Goal: Task Accomplishment & Management: Manage account settings

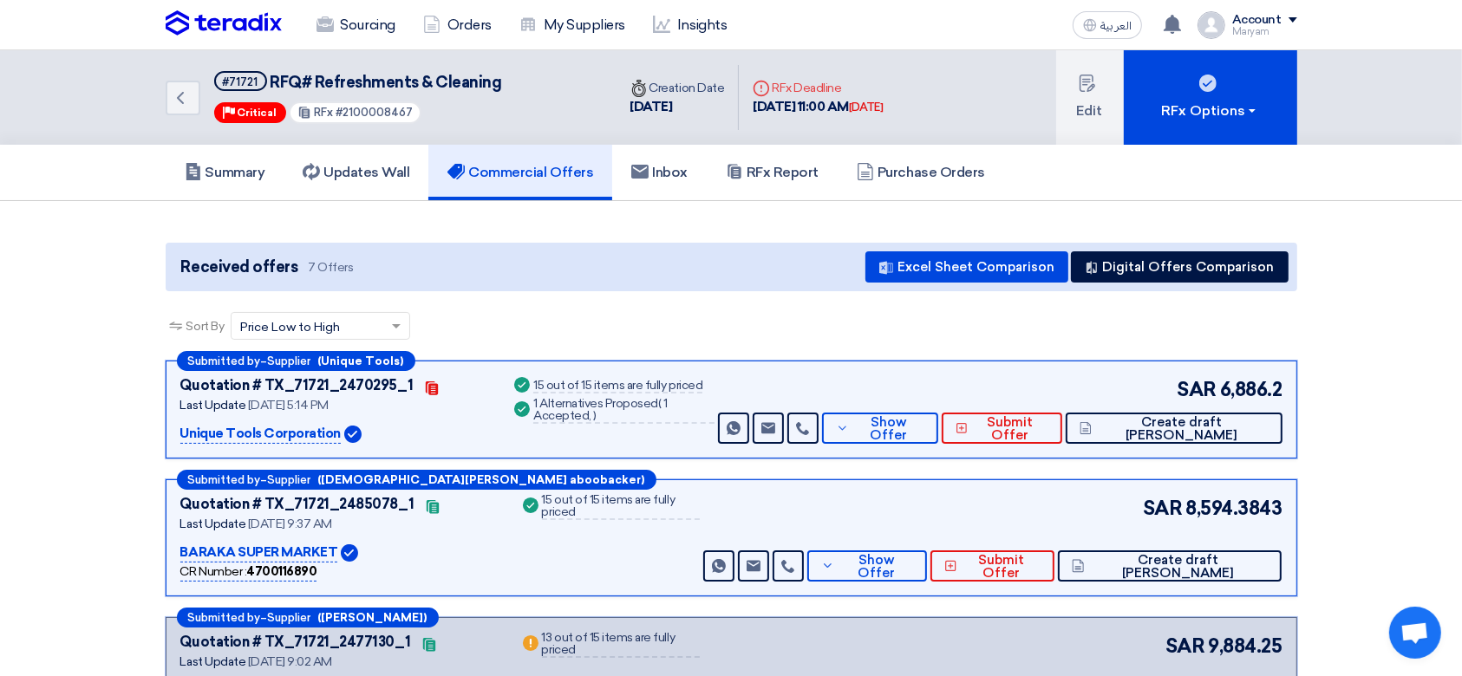
click at [205, 20] on img at bounding box center [224, 23] width 116 height 26
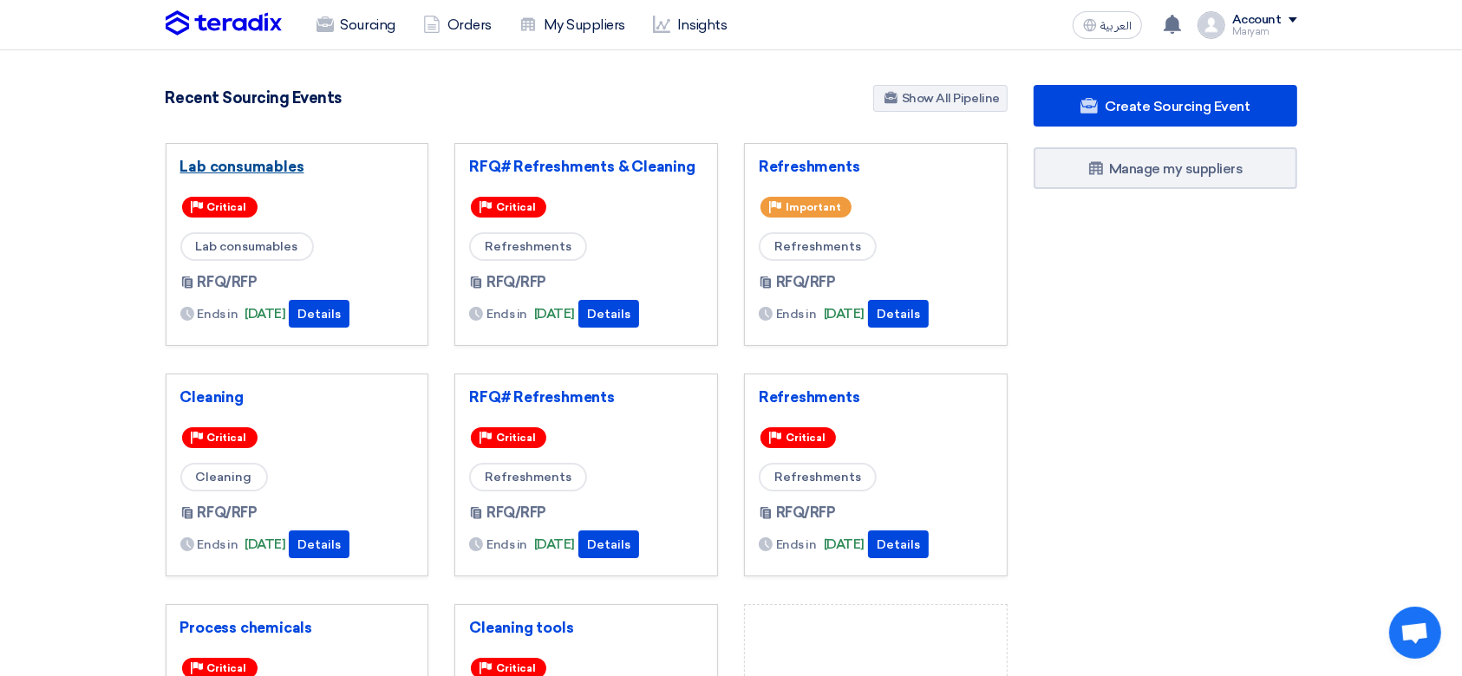
click at [206, 167] on link "Lab consumables" at bounding box center [297, 166] width 234 height 17
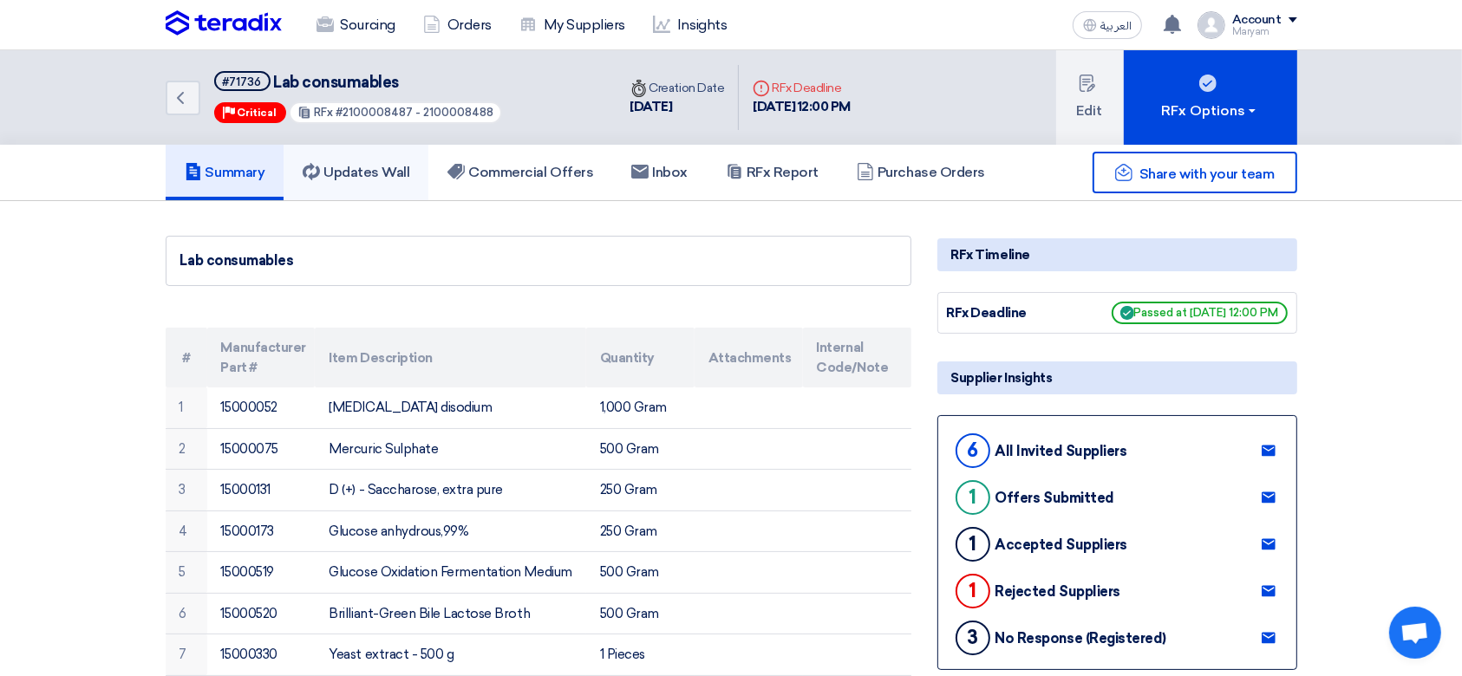
click at [395, 166] on h5 "Updates Wall" at bounding box center [356, 172] width 107 height 17
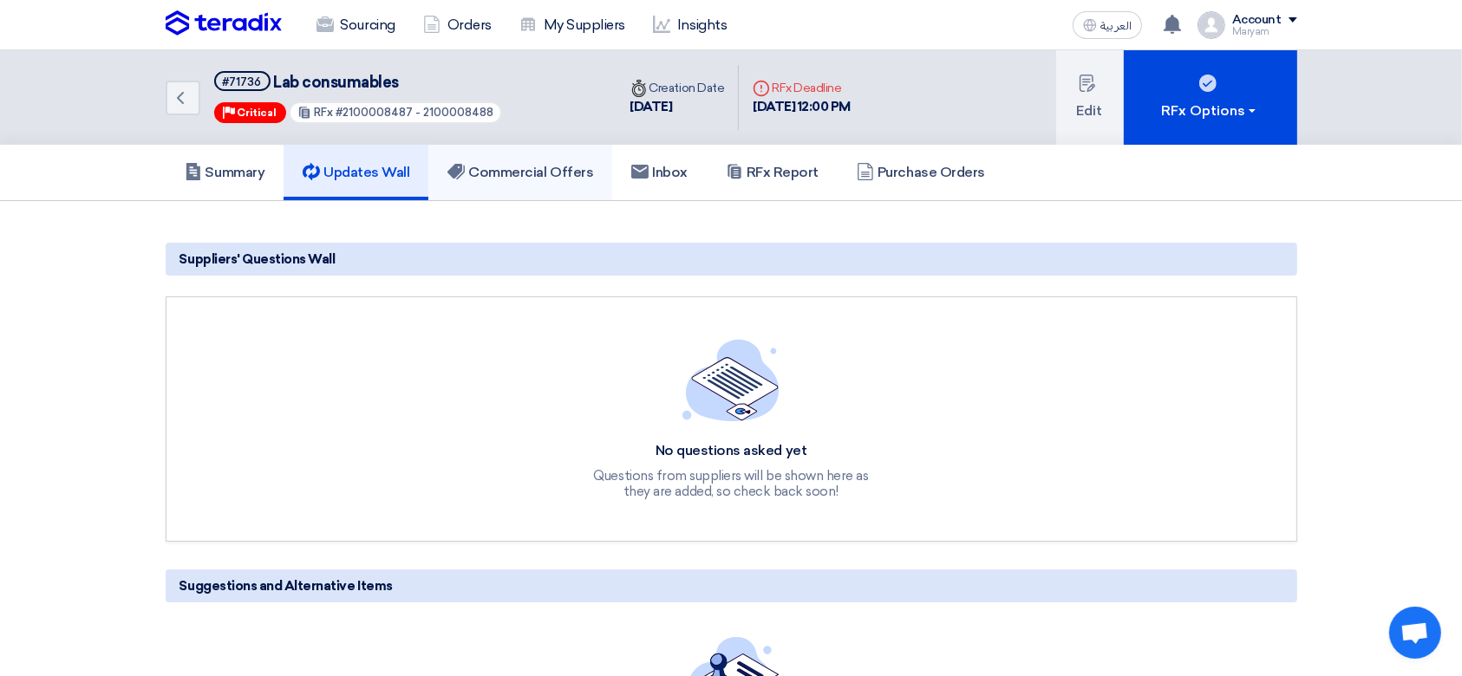
click at [527, 166] on h5 "Commercial Offers" at bounding box center [520, 172] width 146 height 17
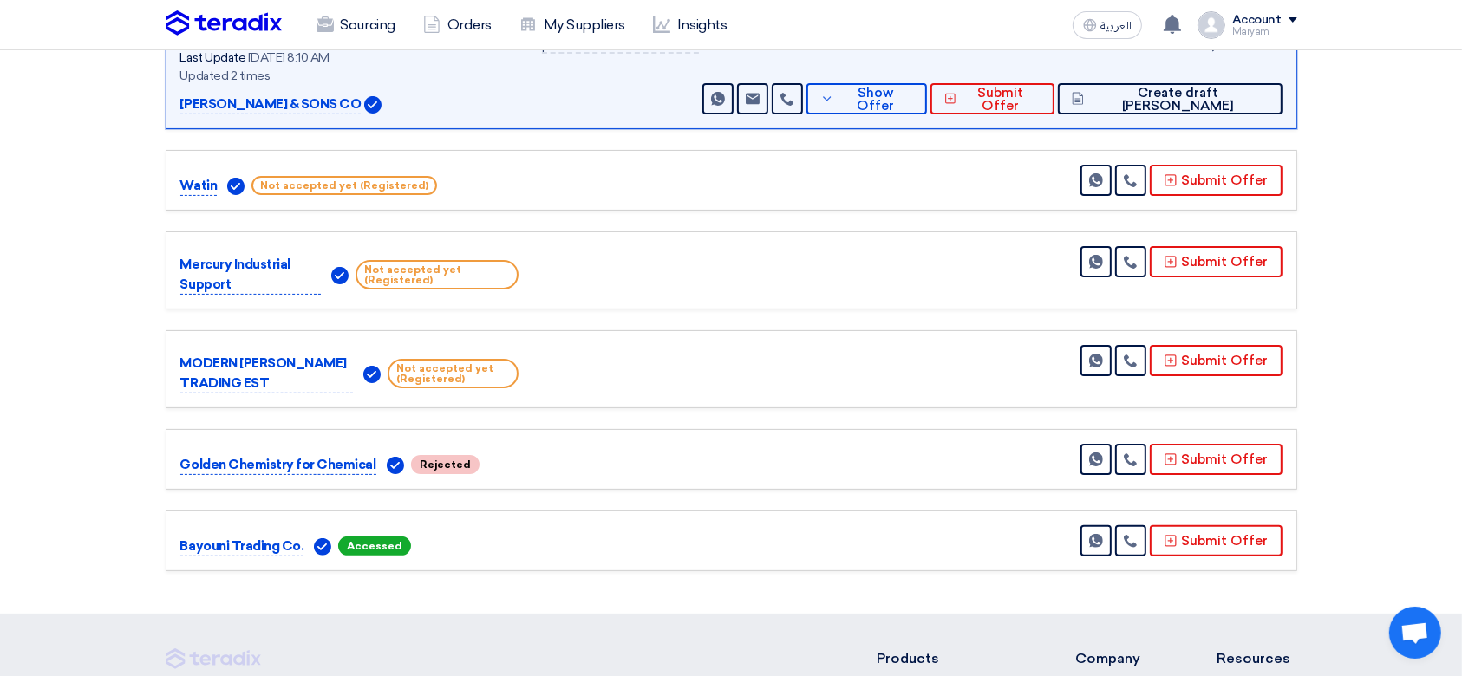
scroll to position [462, 0]
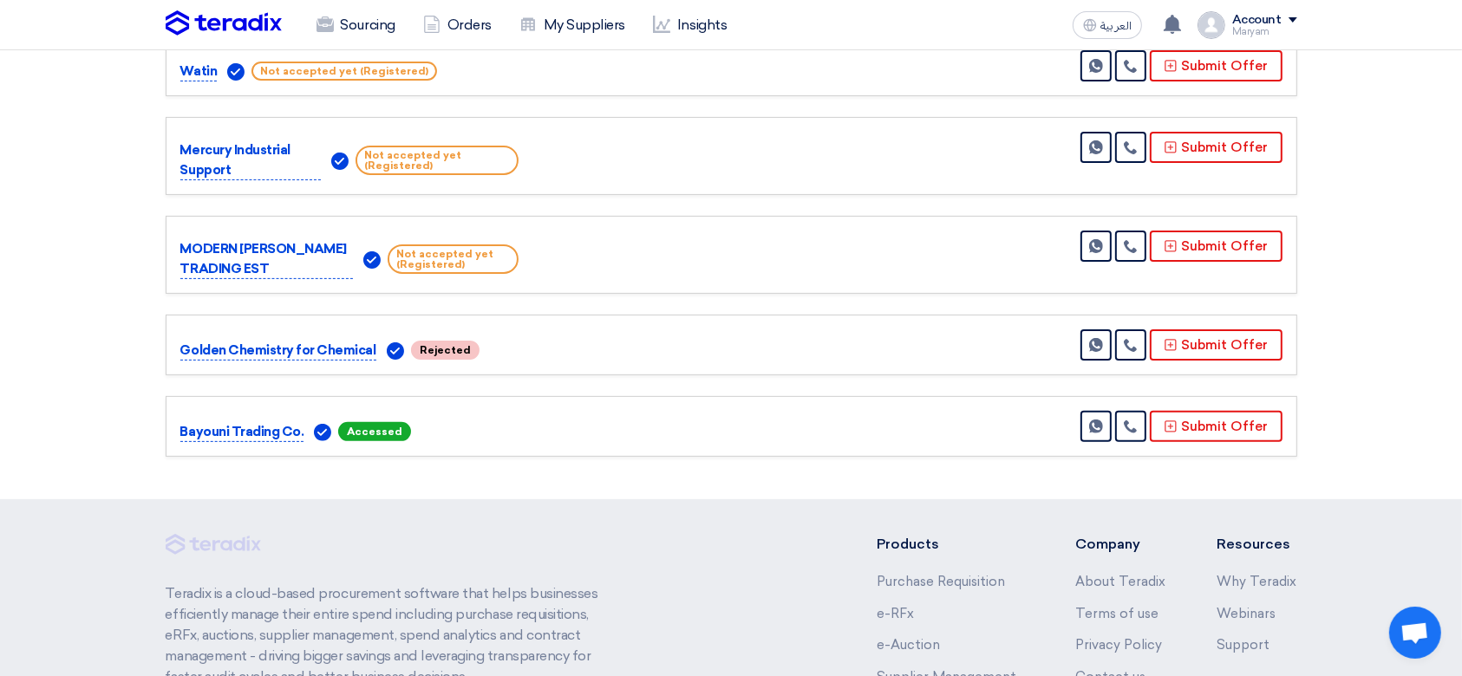
click at [352, 432] on span "Accessed" at bounding box center [374, 431] width 73 height 19
click at [382, 473] on section "Received offers 6 Offers Excel Sheet Comparison Digital Offers Comparison Sort …" at bounding box center [731, 119] width 1462 height 761
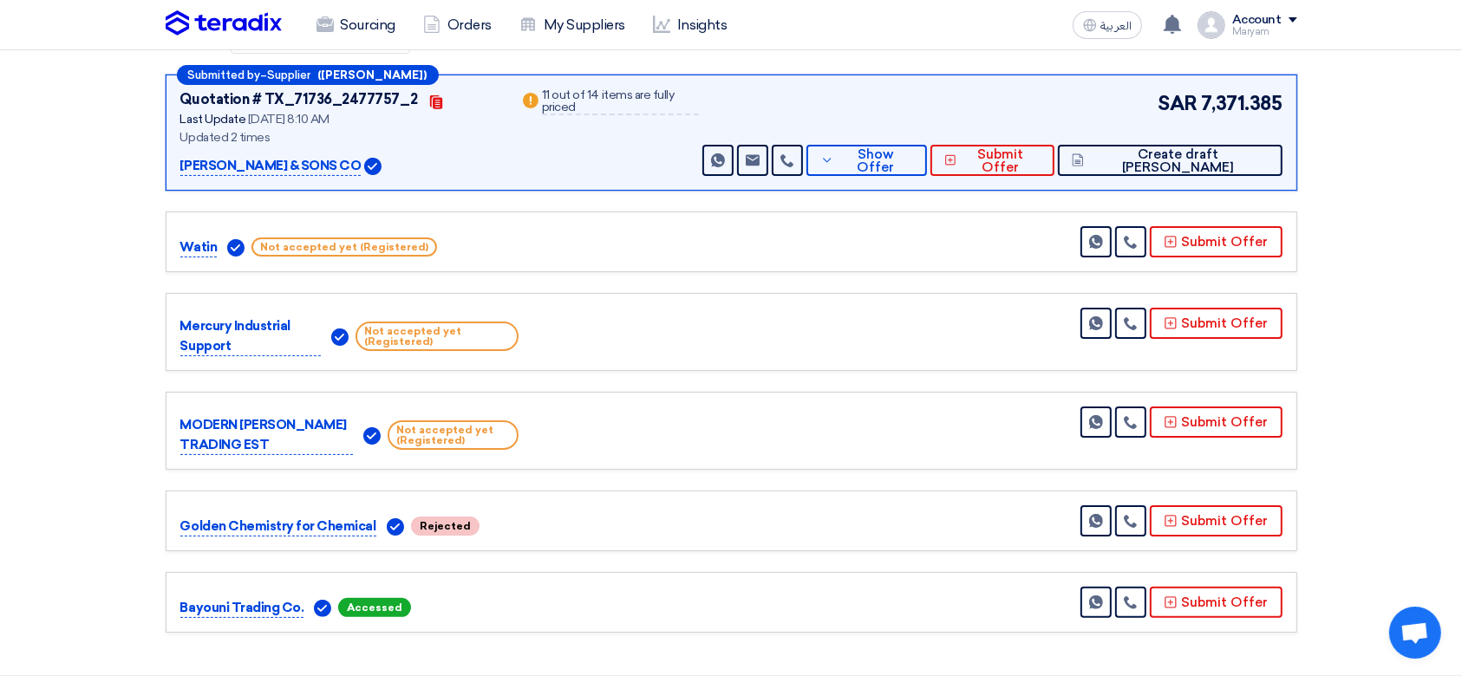
scroll to position [0, 0]
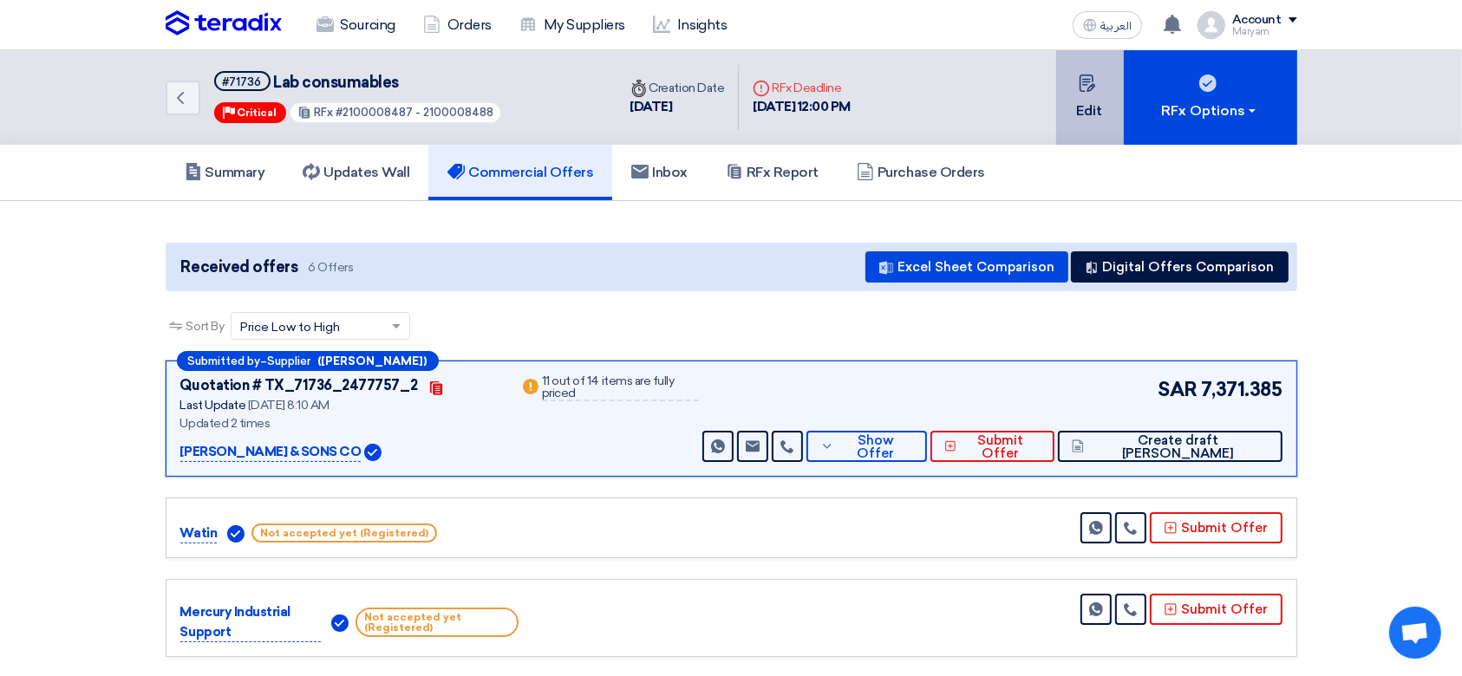
click at [1110, 108] on button "Edit" at bounding box center [1090, 97] width 68 height 95
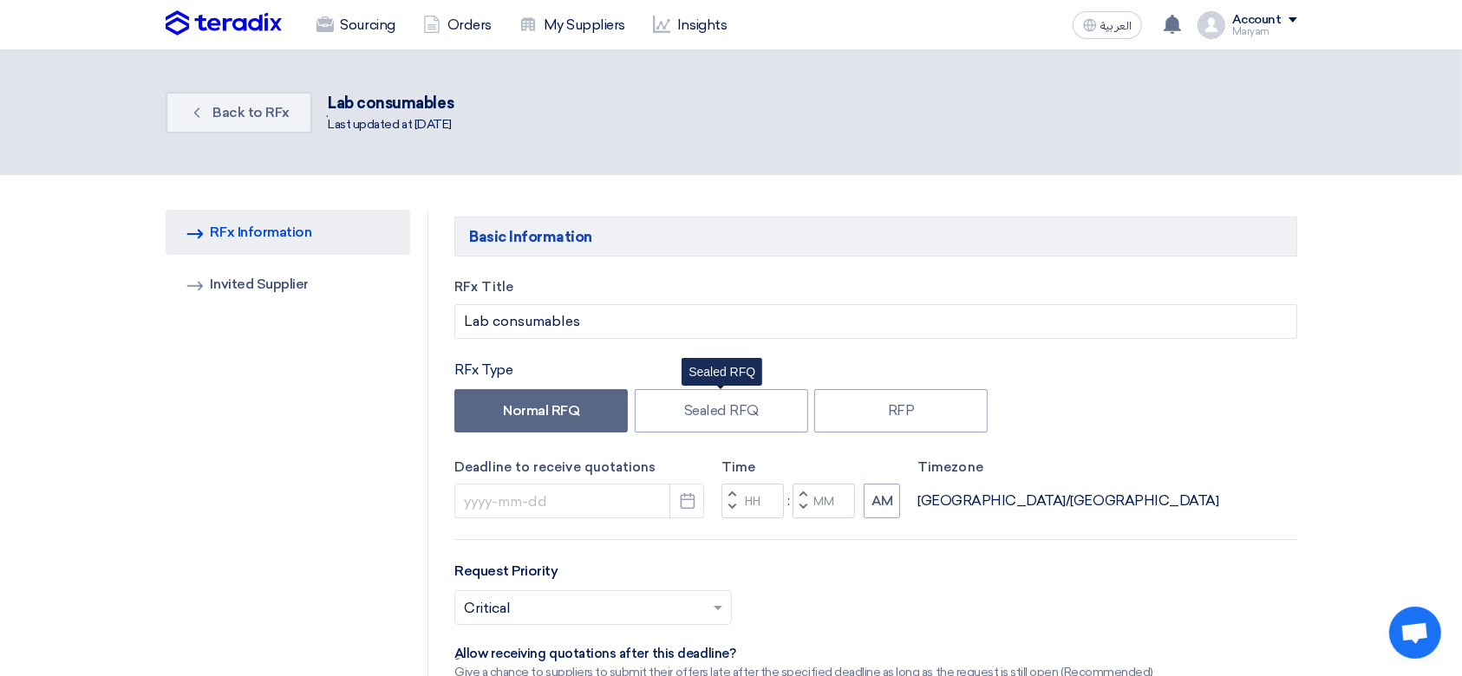
type input "[DATE]"
type input "12"
type input "00"
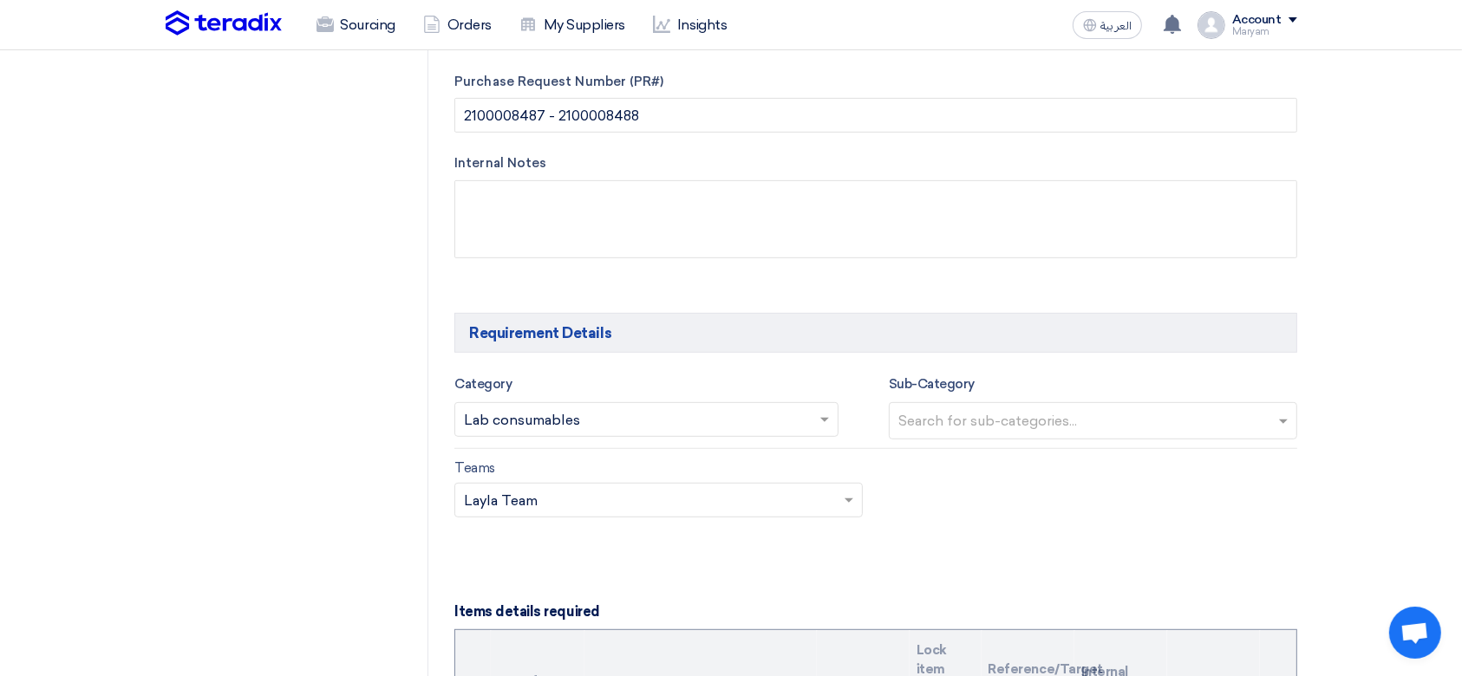
scroll to position [115, 0]
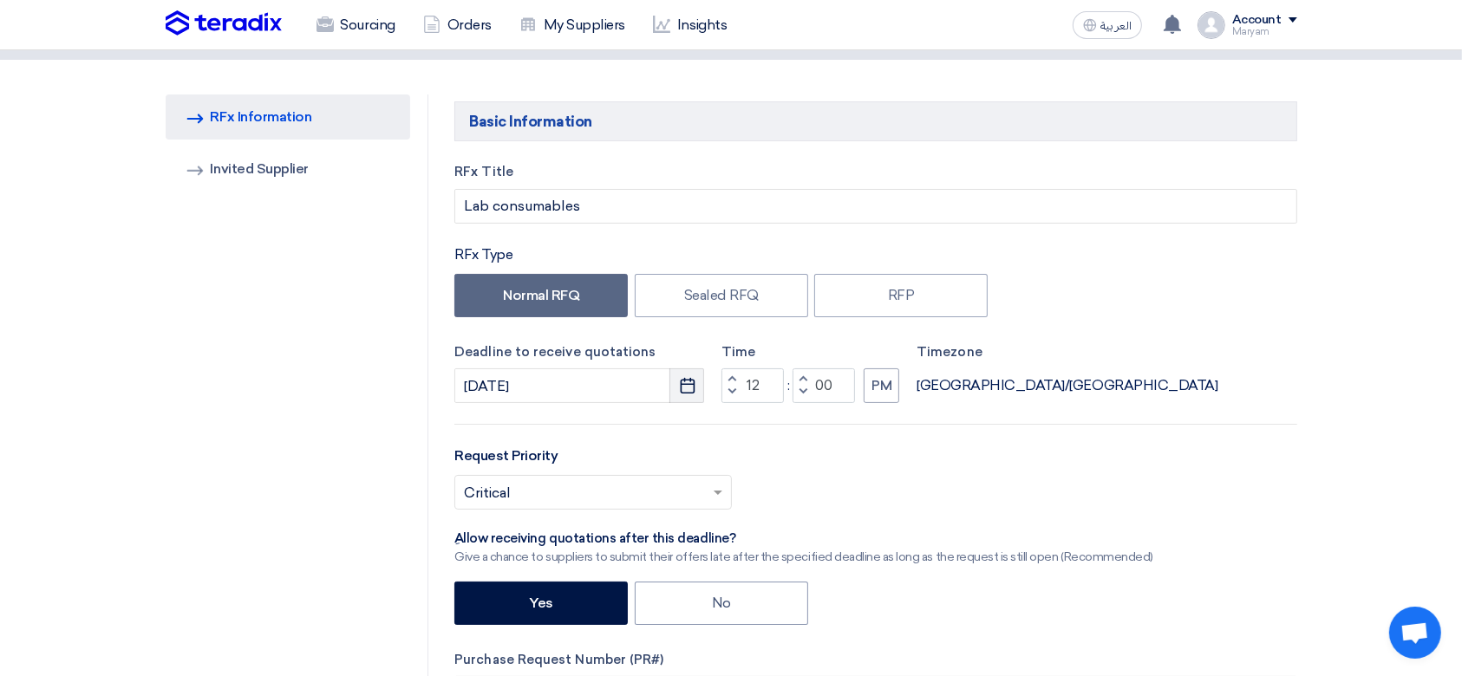
click at [693, 388] on icon "Pick a date" at bounding box center [687, 385] width 17 height 17
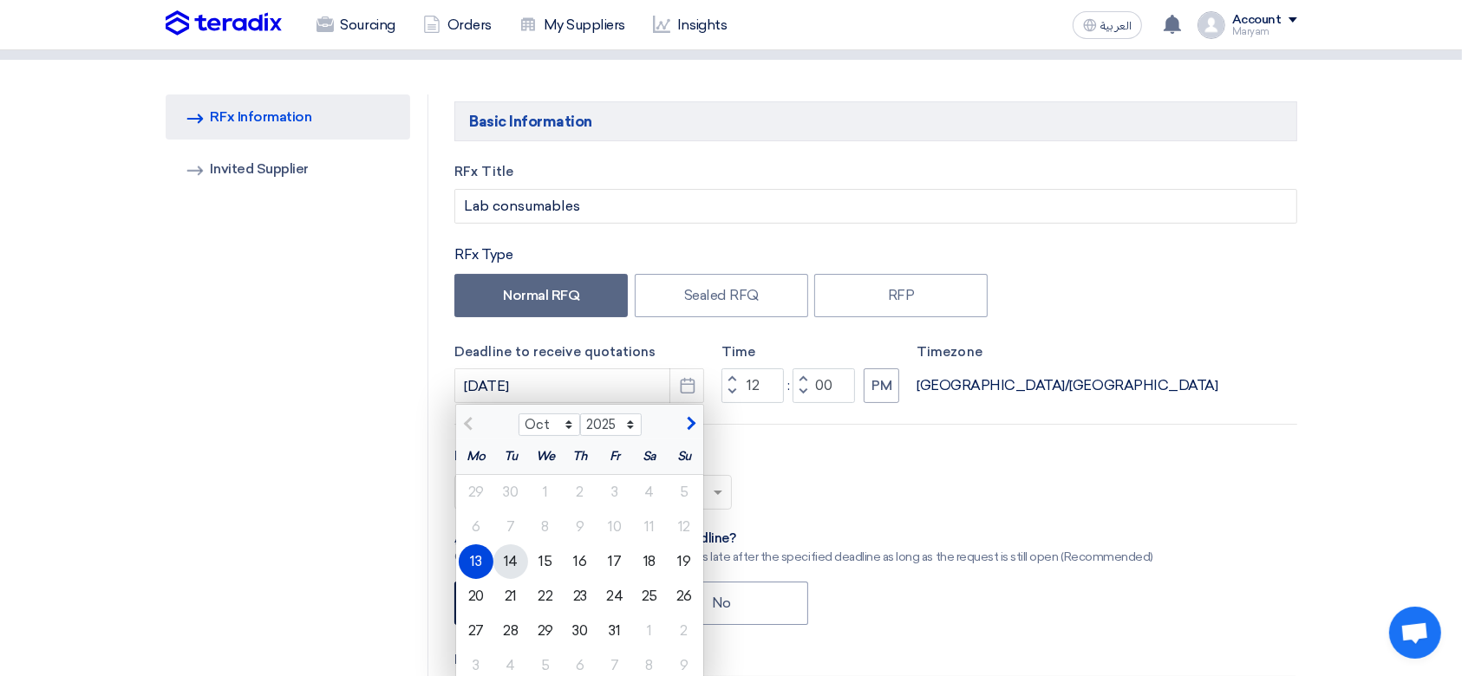
click at [519, 549] on div "14" at bounding box center [510, 562] width 35 height 35
type input "[DATE]"
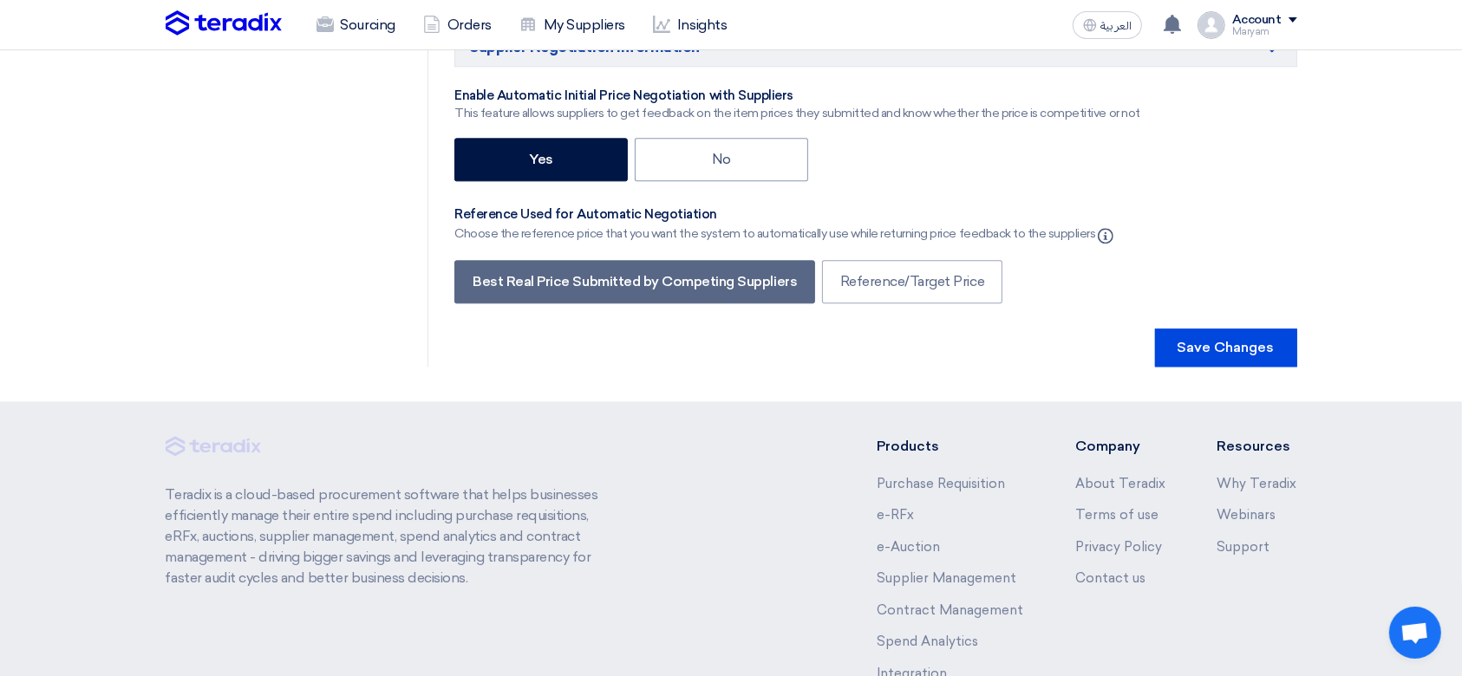
scroll to position [4115, 0]
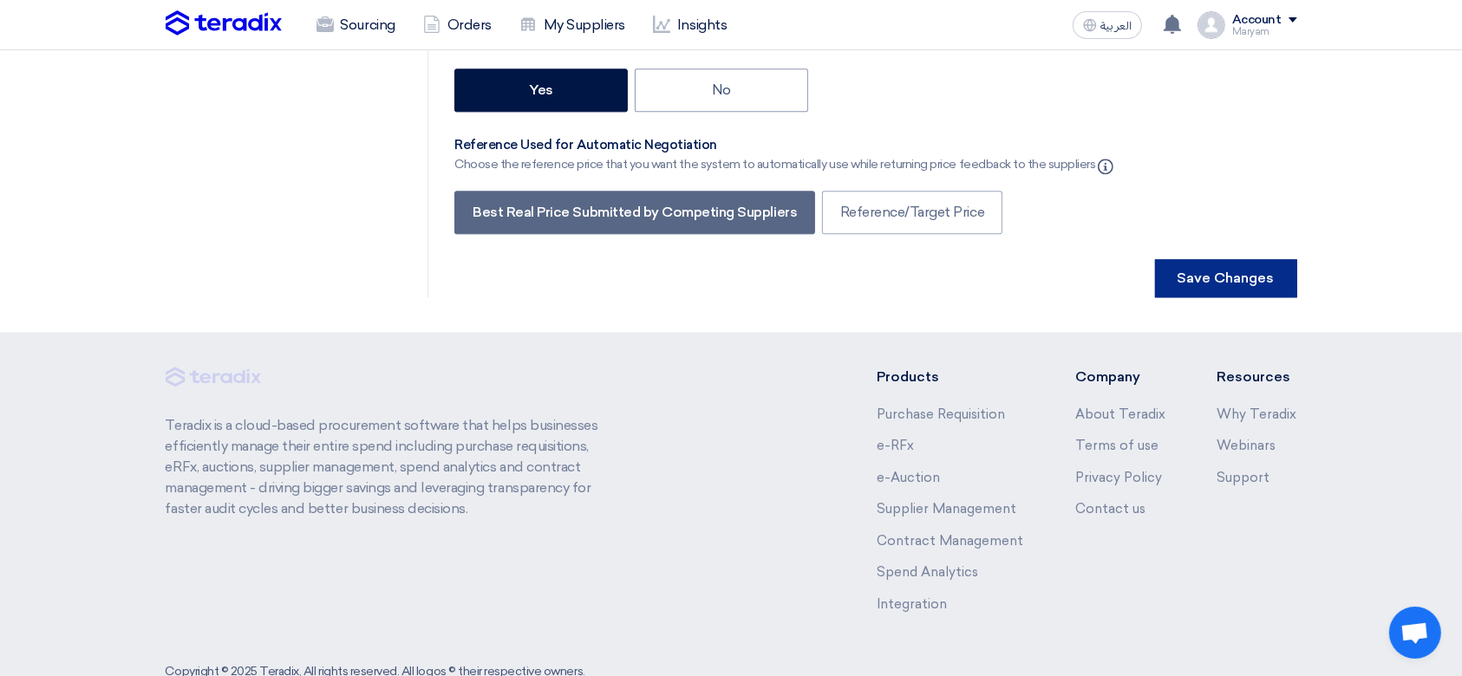
click at [1235, 259] on button "Save Changes" at bounding box center [1226, 278] width 142 height 38
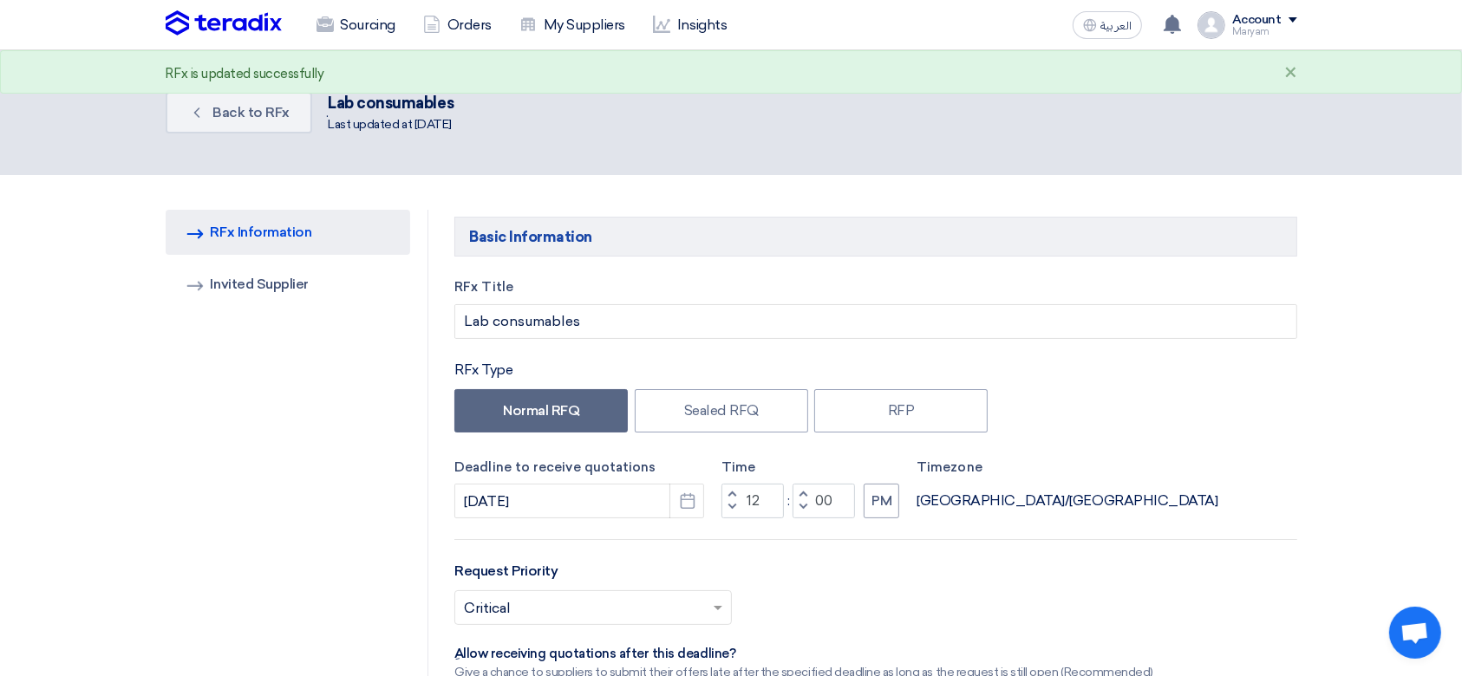
click at [1136, 368] on div "RFx Type" at bounding box center [875, 370] width 842 height 21
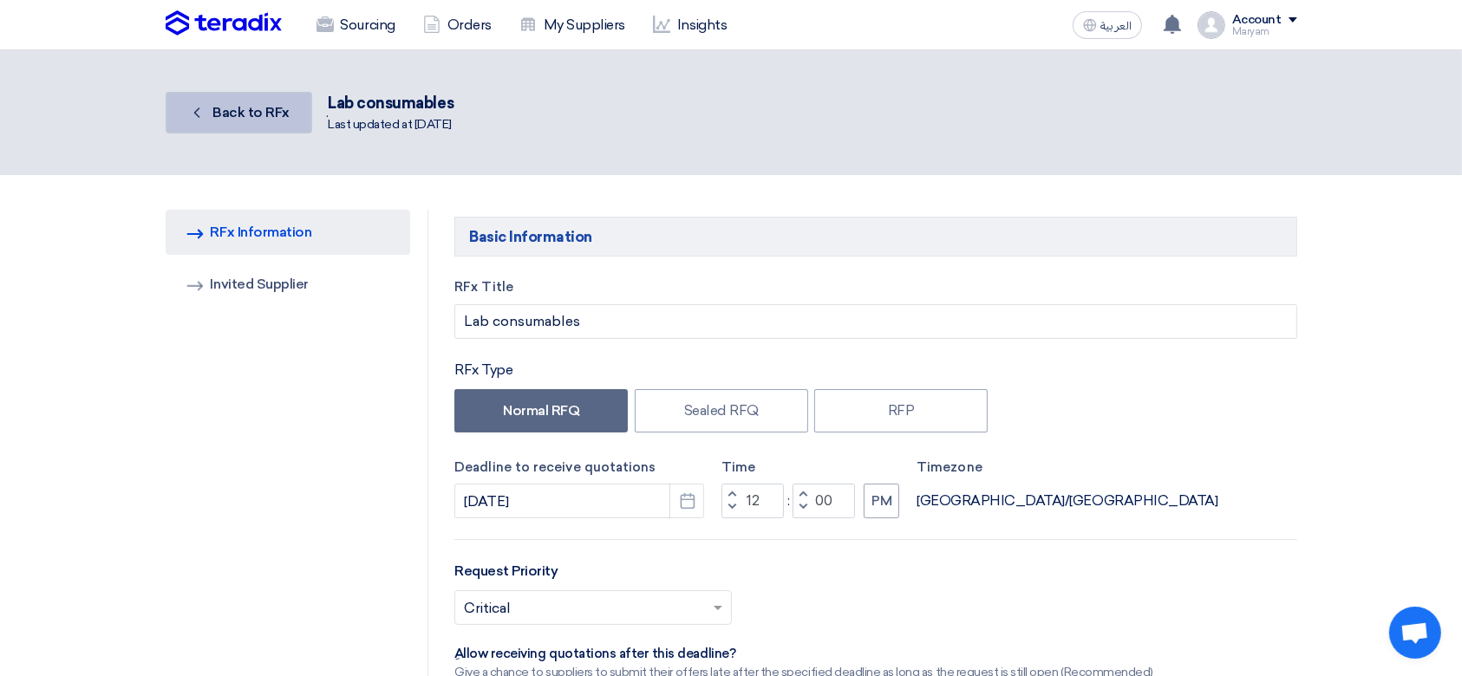
click at [264, 108] on span "Back to RFx" at bounding box center [250, 112] width 77 height 16
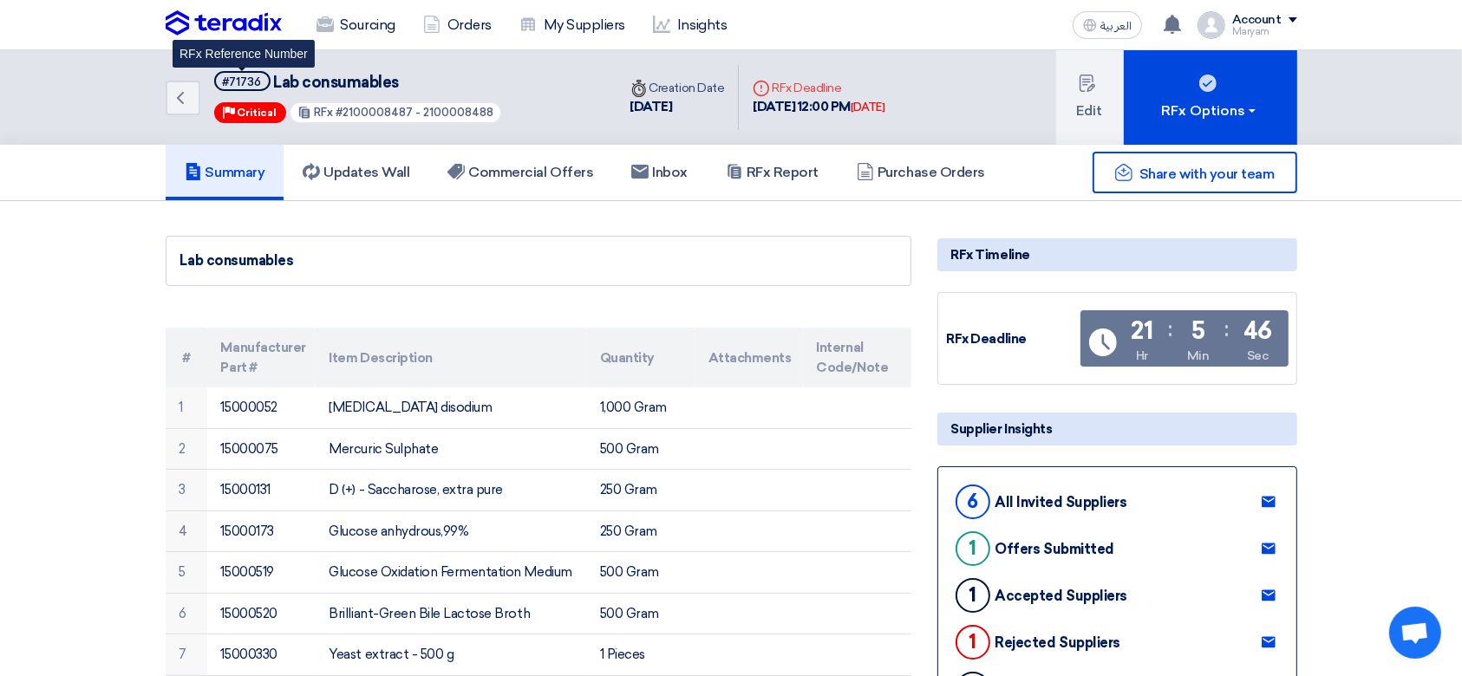
click at [254, 85] on div "#71736" at bounding box center [242, 81] width 39 height 11
drag, startPoint x: 258, startPoint y: 82, endPoint x: 188, endPoint y: 80, distance: 69.4
click at [188, 80] on div "Back #71736 Lab consumables Priority Critical RFx #2100008487 - 2100008488" at bounding box center [391, 97] width 451 height 95
copy div "#71736"
